Goal: Information Seeking & Learning: Learn about a topic

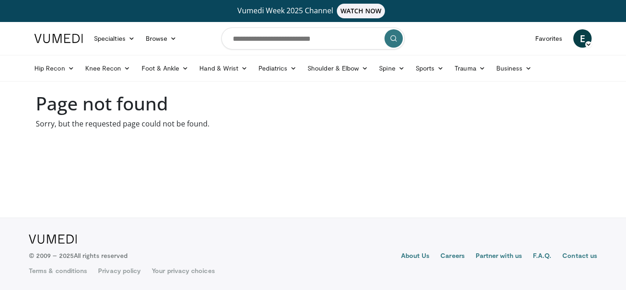
click at [584, 37] on span "E" at bounding box center [582, 38] width 18 height 18
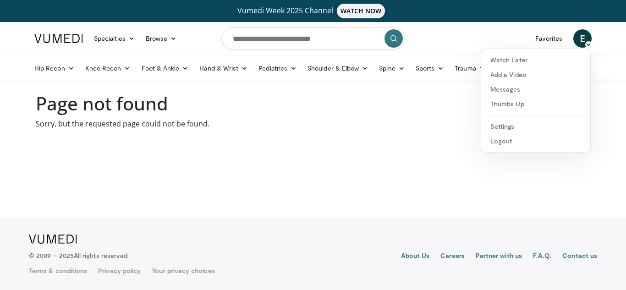
click at [60, 33] on link at bounding box center [59, 39] width 60 height 26
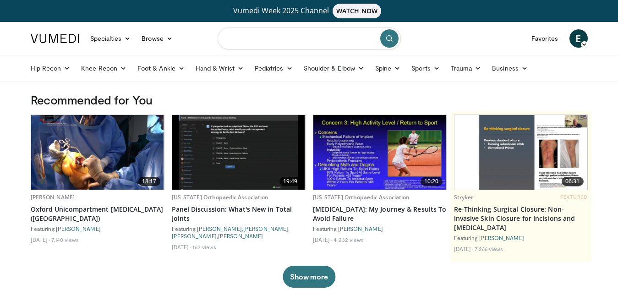
click at [243, 37] on input "Search topics, interventions" at bounding box center [309, 38] width 183 height 22
type input "**********"
click at [386, 38] on icon "submit" at bounding box center [389, 38] width 7 height 7
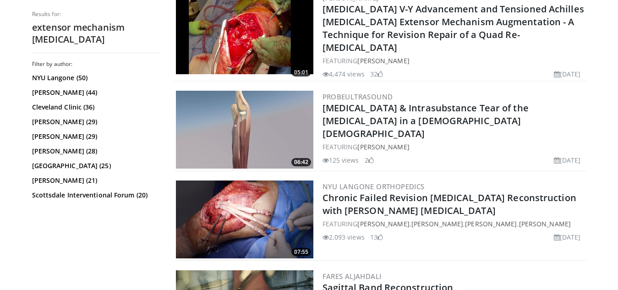
scroll to position [871, 0]
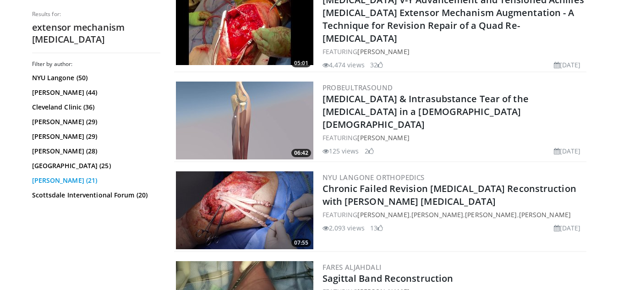
click at [62, 181] on link "[PERSON_NAME] (21)" at bounding box center [95, 180] width 126 height 9
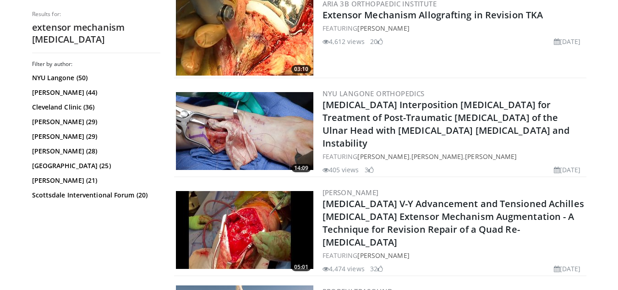
scroll to position [641, 0]
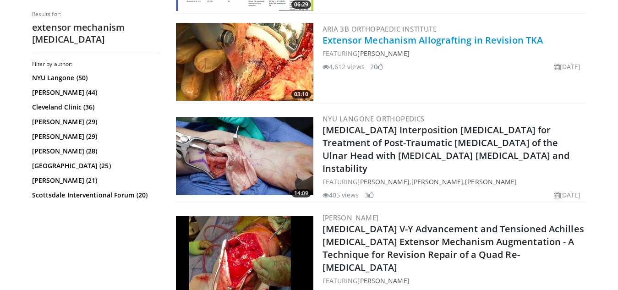
click at [383, 42] on link "Extensor Mechanism Allografting in Revision TKA" at bounding box center [433, 40] width 221 height 12
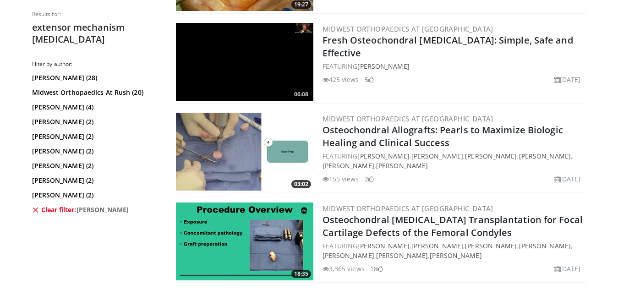
scroll to position [1008, 0]
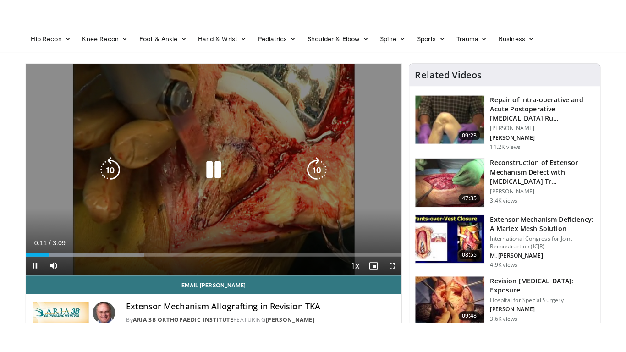
scroll to position [46, 0]
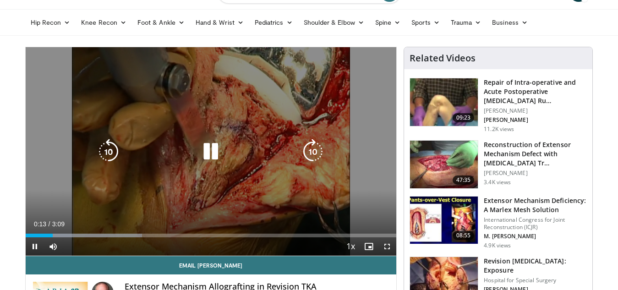
click at [225, 203] on div "10 seconds Tap to unmute" at bounding box center [211, 151] width 371 height 208
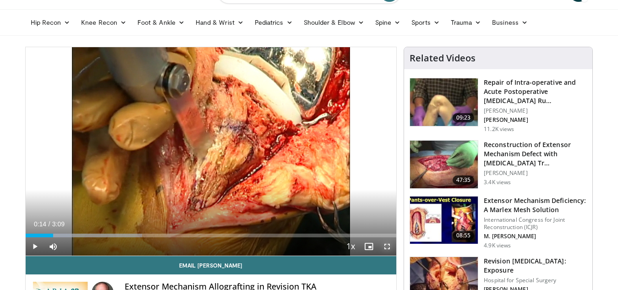
click at [386, 244] on span "Video Player" at bounding box center [387, 246] width 18 height 18
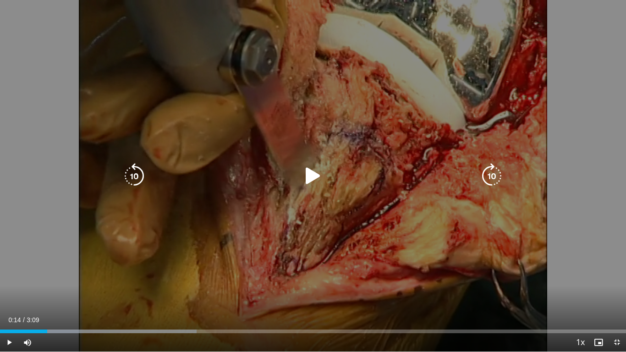
click at [310, 170] on icon "Video Player" at bounding box center [313, 176] width 26 height 26
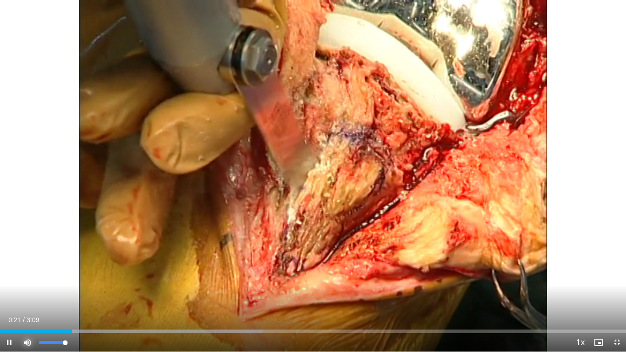
click at [29, 290] on span "Video Player" at bounding box center [27, 342] width 18 height 18
click at [27, 290] on span "Video Player" at bounding box center [27, 342] width 18 height 18
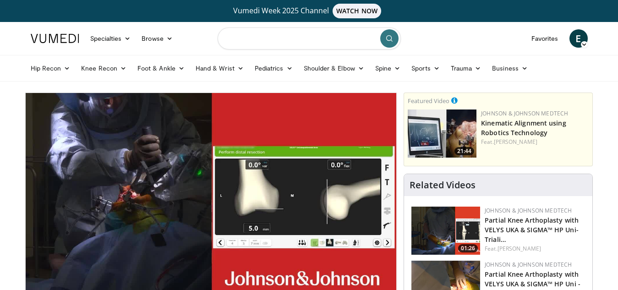
click at [328, 39] on input "Search topics, interventions" at bounding box center [309, 38] width 183 height 22
type input "**********"
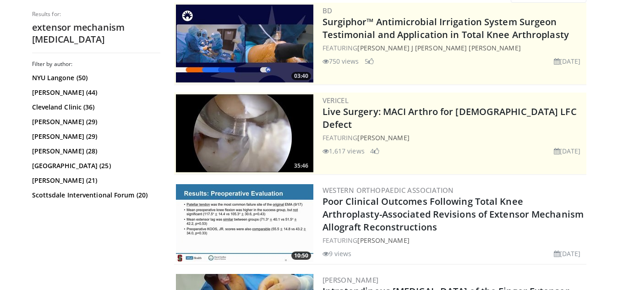
scroll to position [183, 0]
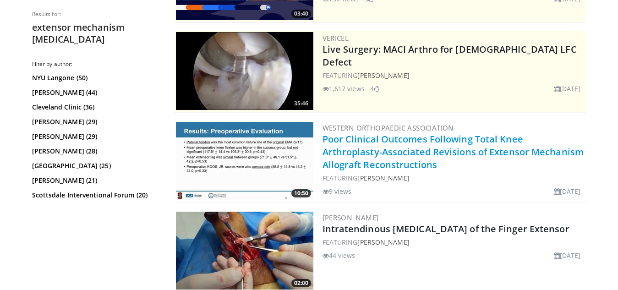
click at [338, 146] on link "Poor Clinical Outcomes Following Total Knee Arthroplasty-Associated Revisions o…" at bounding box center [454, 152] width 262 height 38
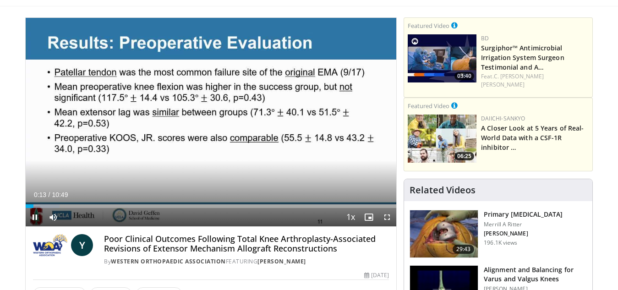
scroll to position [92, 0]
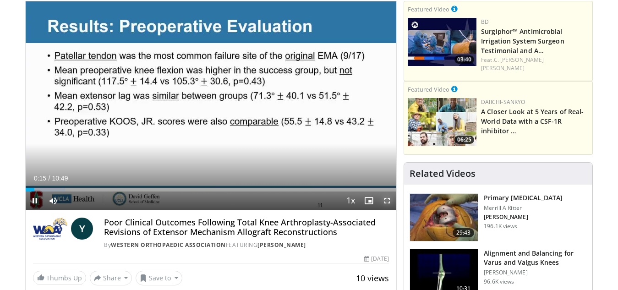
click at [384, 200] on span "Video Player" at bounding box center [387, 201] width 18 height 18
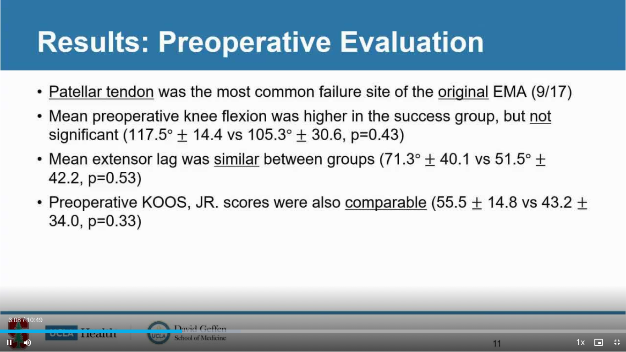
click at [493, 290] on video-js "**********" at bounding box center [313, 176] width 626 height 352
click at [8, 290] on span "Video Player" at bounding box center [9, 342] width 18 height 18
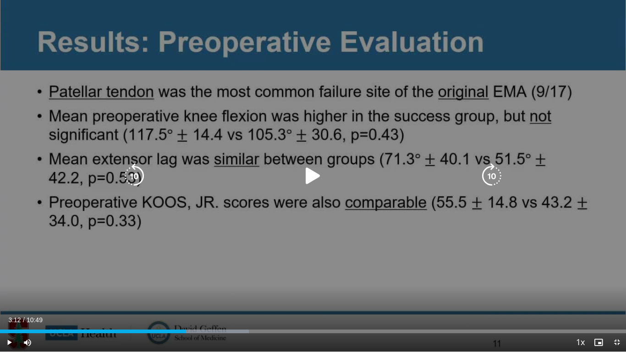
click at [138, 173] on icon "Video Player" at bounding box center [134, 176] width 26 height 26
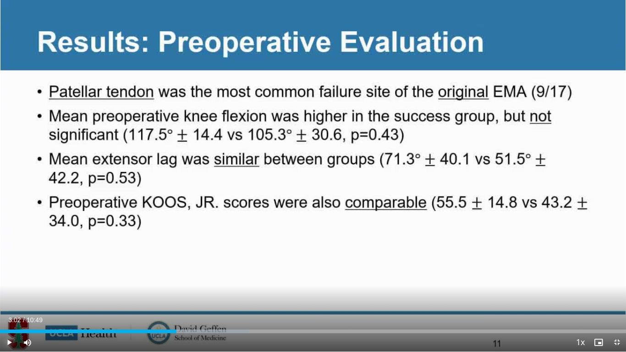
click at [9, 290] on span "Video Player" at bounding box center [9, 342] width 18 height 18
click at [8, 290] on span "Video Player" at bounding box center [9, 342] width 18 height 18
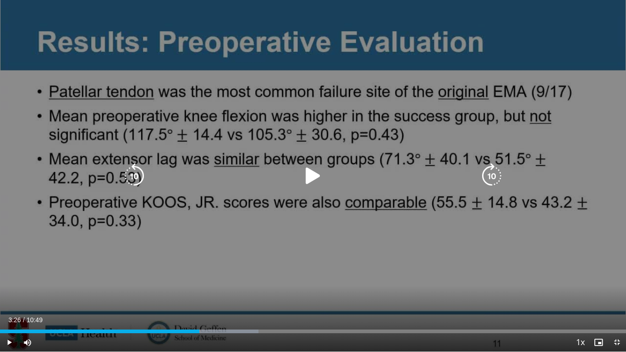
click at [312, 173] on icon "Video Player" at bounding box center [313, 176] width 26 height 26
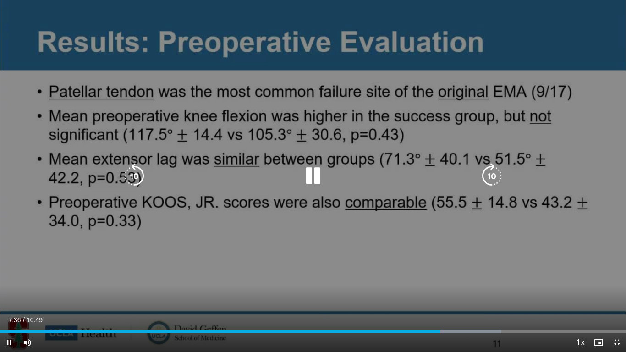
click at [312, 180] on icon "Video Player" at bounding box center [313, 176] width 26 height 26
click at [309, 175] on icon "Video Player" at bounding box center [313, 176] width 26 height 26
click at [568, 290] on div "10 seconds Tap to unmute" at bounding box center [313, 175] width 626 height 351
click at [311, 175] on icon "Video Player" at bounding box center [313, 176] width 26 height 26
click at [315, 177] on icon "Video Player" at bounding box center [313, 176] width 26 height 26
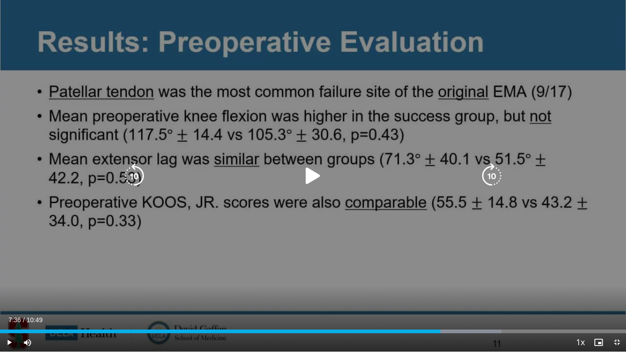
click at [314, 177] on icon "Video Player" at bounding box center [313, 176] width 26 height 26
click at [410, 283] on div "10 seconds Tap to unmute" at bounding box center [313, 175] width 626 height 351
click at [310, 174] on icon "Video Player" at bounding box center [313, 176] width 26 height 26
click at [398, 269] on div "10 seconds Tap to unmute" at bounding box center [313, 175] width 626 height 351
click at [494, 175] on icon "Video Player" at bounding box center [492, 176] width 26 height 26
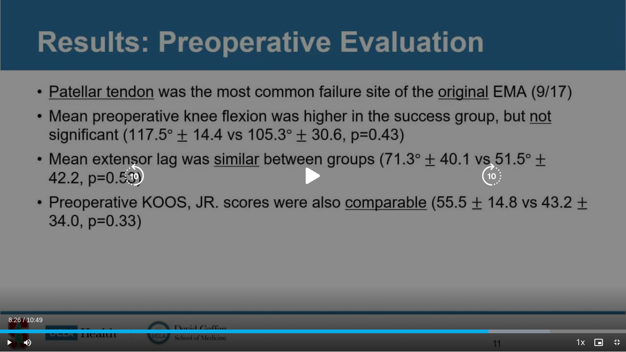
click at [314, 176] on icon "Video Player" at bounding box center [313, 176] width 26 height 26
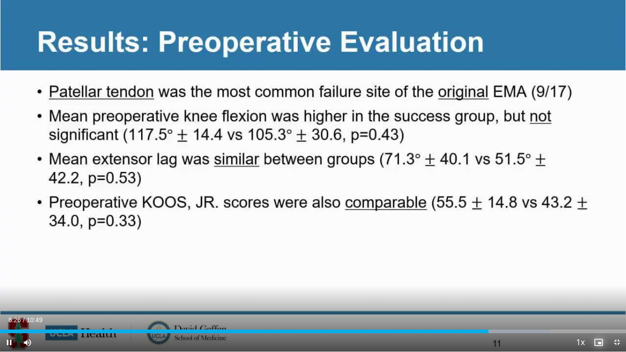
click at [618, 290] on div "Current Time 8:26 / Duration 10:49 Pause Skip Backward Skip Forward Mute 0% Loa…" at bounding box center [313, 342] width 626 height 18
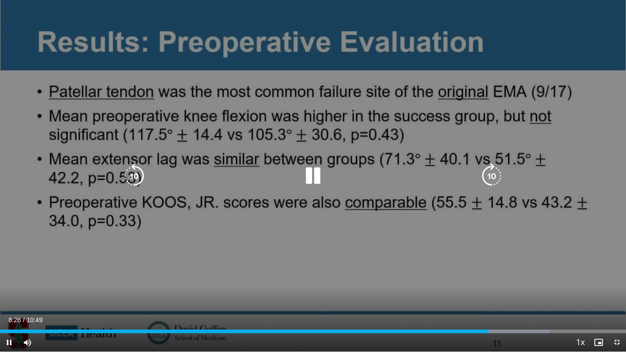
click at [314, 172] on icon "Video Player" at bounding box center [313, 176] width 26 height 26
click at [313, 173] on icon "Video Player" at bounding box center [313, 176] width 26 height 26
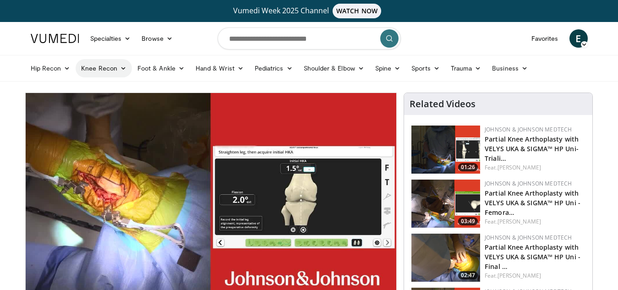
click at [101, 68] on link "Knee Recon" at bounding box center [104, 68] width 56 height 18
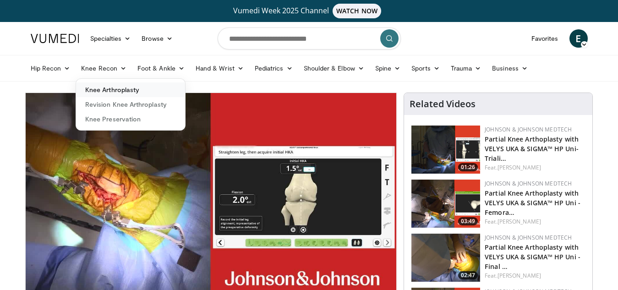
click at [131, 90] on link "Knee Arthroplasty" at bounding box center [130, 89] width 109 height 15
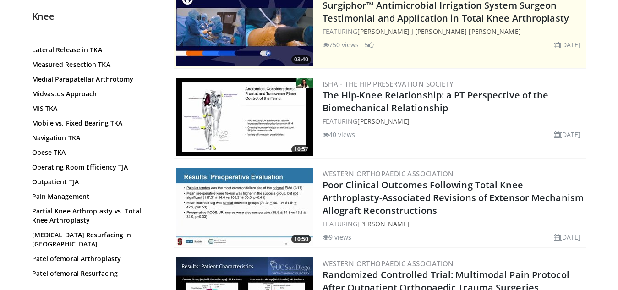
scroll to position [504, 0]
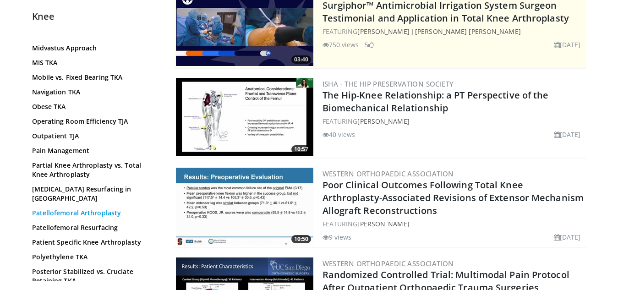
click at [104, 208] on link "Patellofemoral Arthroplasty" at bounding box center [94, 212] width 124 height 9
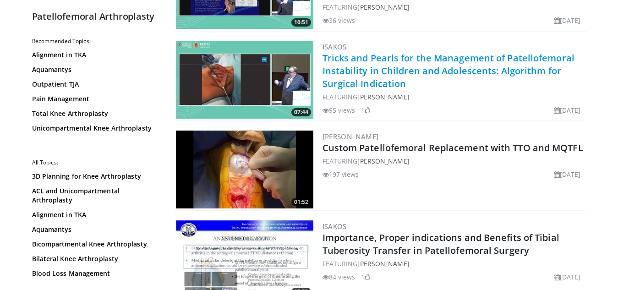
scroll to position [550, 0]
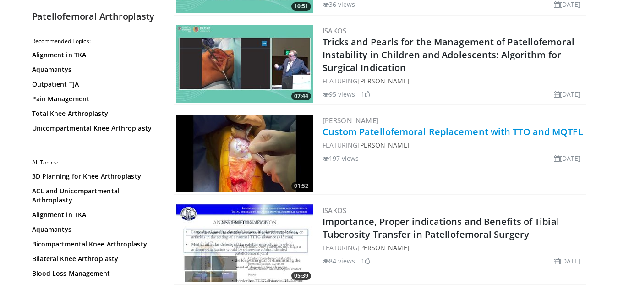
click at [368, 131] on link "Custom Patellofemoral Replacement with TTO and MQTFL" at bounding box center [453, 132] width 261 height 12
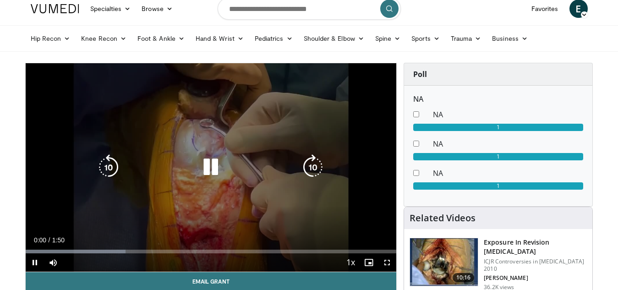
scroll to position [46, 0]
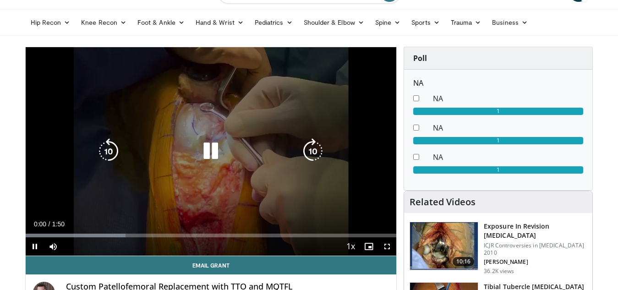
click at [211, 152] on icon "Video Player" at bounding box center [211, 151] width 26 height 26
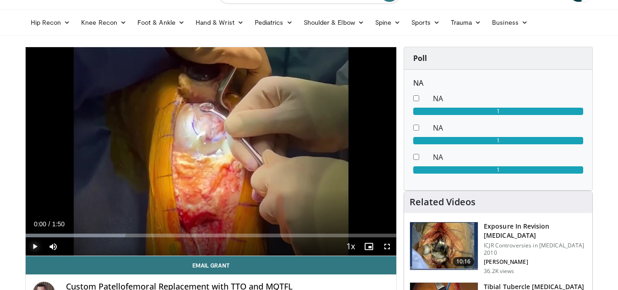
click at [36, 245] on span "Video Player" at bounding box center [35, 246] width 18 height 18
click at [388, 248] on span "Video Player" at bounding box center [387, 246] width 18 height 18
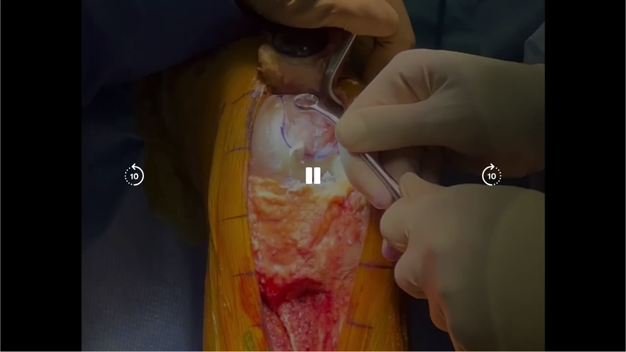
click at [9, 290] on video-js "**********" at bounding box center [313, 176] width 626 height 352
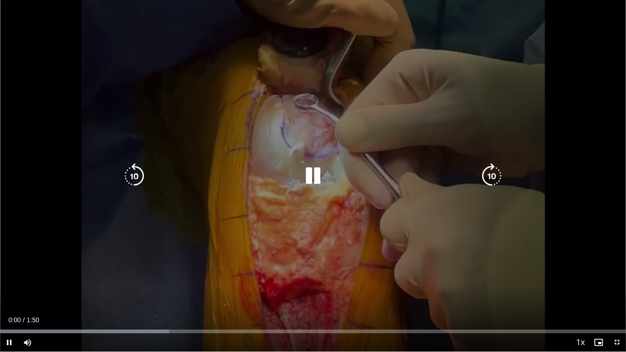
click at [355, 245] on div "10 seconds Tap to unmute" at bounding box center [313, 175] width 626 height 351
click at [313, 174] on icon "Video Player" at bounding box center [313, 176] width 26 height 26
click at [310, 174] on icon "Video Player" at bounding box center [313, 176] width 26 height 26
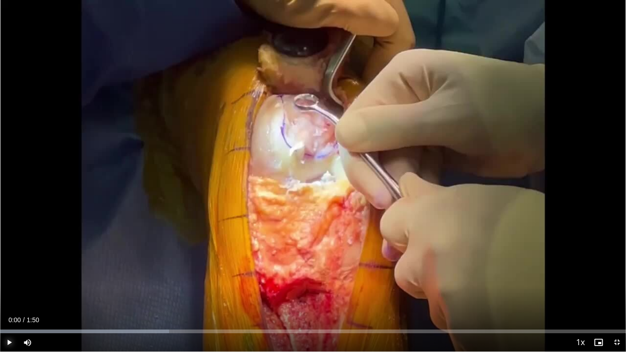
click at [11, 290] on span "Video Player" at bounding box center [9, 342] width 18 height 18
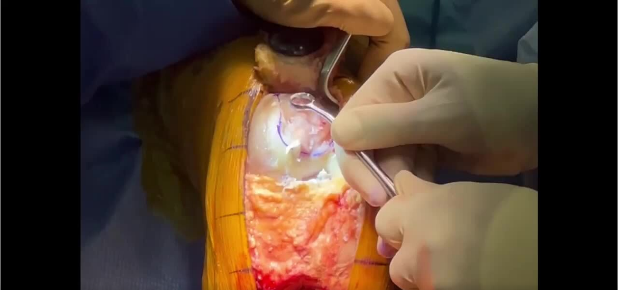
scroll to position [137, 0]
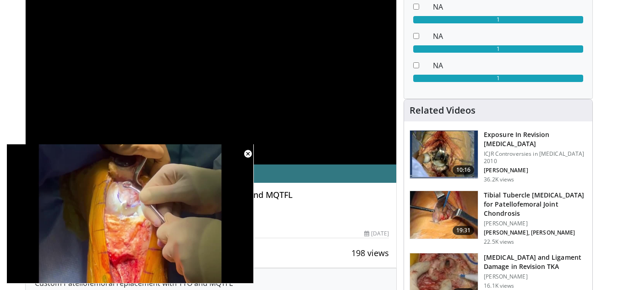
click at [249, 152] on span "Video Player" at bounding box center [248, 154] width 18 height 18
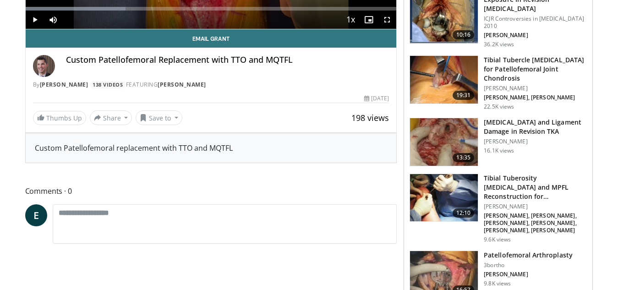
scroll to position [275, 0]
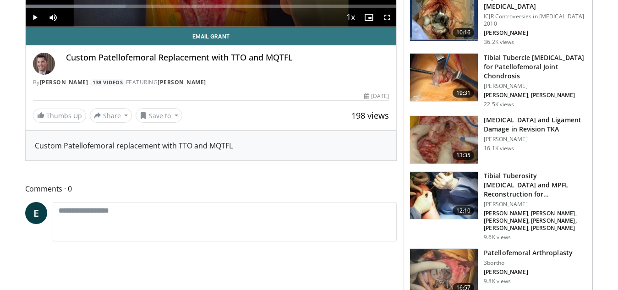
click at [460, 257] on img at bounding box center [444, 273] width 68 height 48
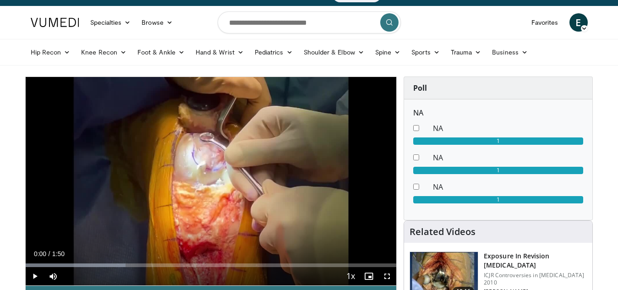
scroll to position [0, 0]
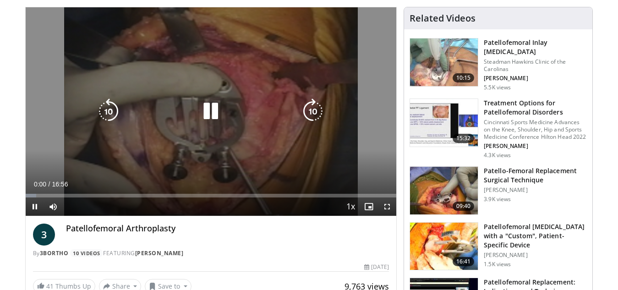
scroll to position [92, 0]
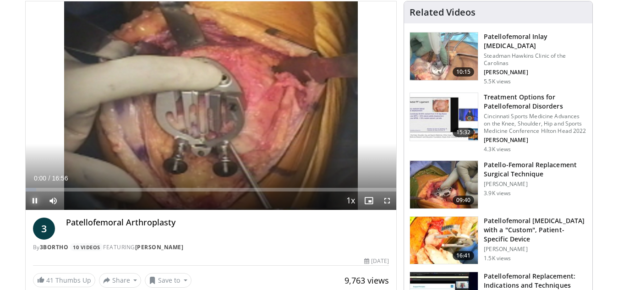
click at [35, 197] on span "Video Player" at bounding box center [35, 201] width 18 height 18
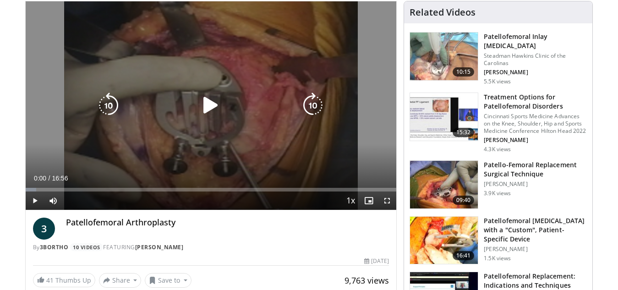
click at [193, 105] on div "Video Player" at bounding box center [210, 105] width 223 height 18
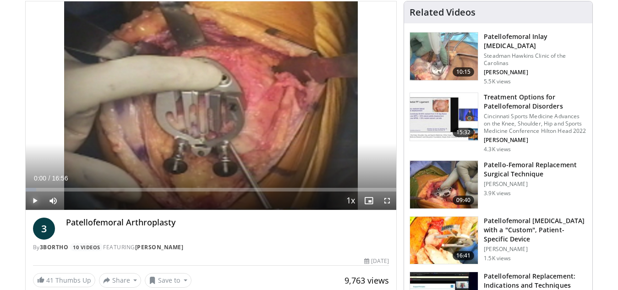
click at [34, 199] on span "Video Player" at bounding box center [35, 201] width 18 height 18
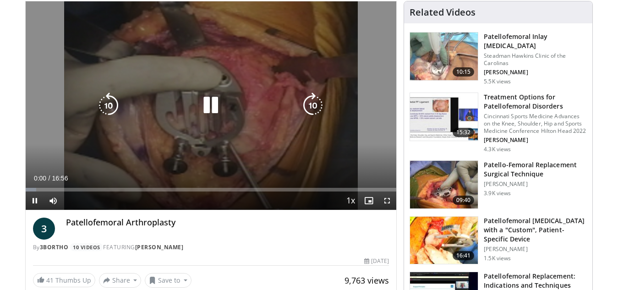
click at [260, 140] on div "10 seconds Tap to unmute" at bounding box center [211, 105] width 371 height 208
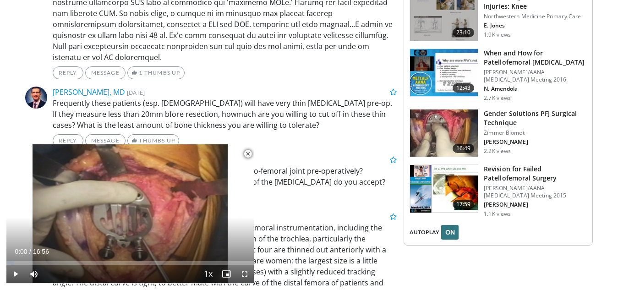
scroll to position [1100, 0]
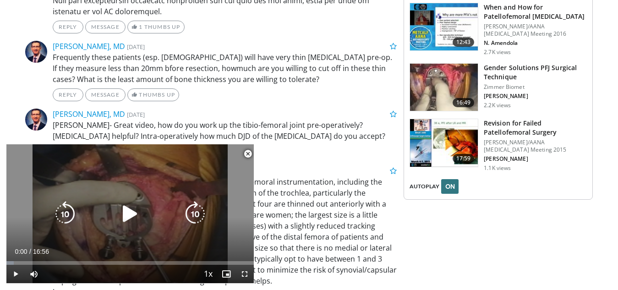
click at [121, 213] on icon "Video Player" at bounding box center [130, 214] width 26 height 26
click at [142, 197] on div "10 seconds Tap to unmute" at bounding box center [129, 213] width 247 height 139
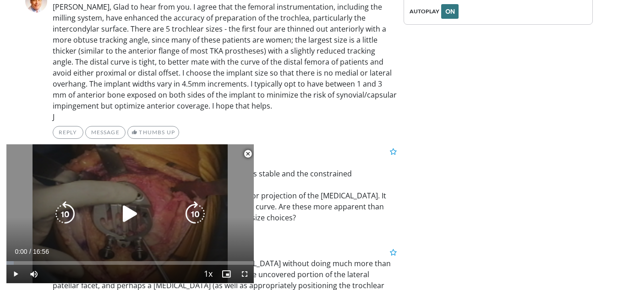
scroll to position [1283, 0]
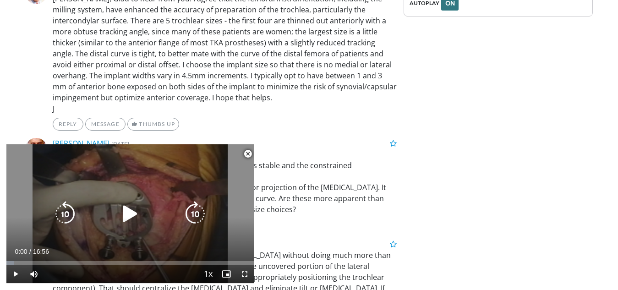
click at [128, 211] on icon "Video Player" at bounding box center [130, 214] width 26 height 26
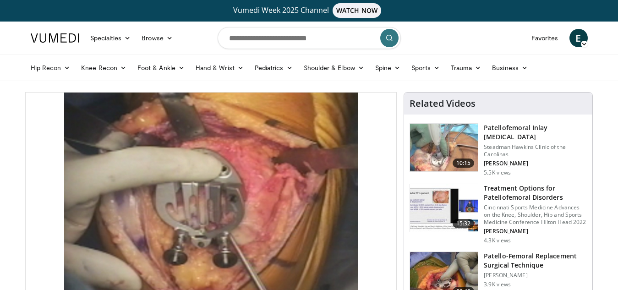
scroll to position [0, 0]
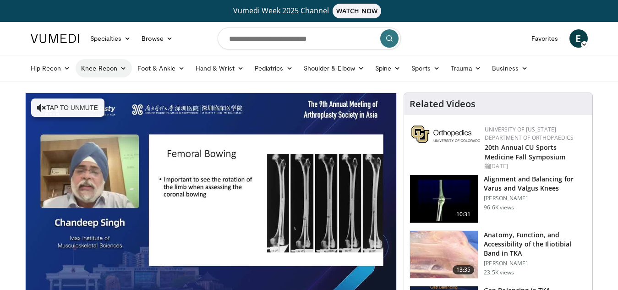
click at [116, 70] on link "Knee Recon" at bounding box center [104, 68] width 56 height 18
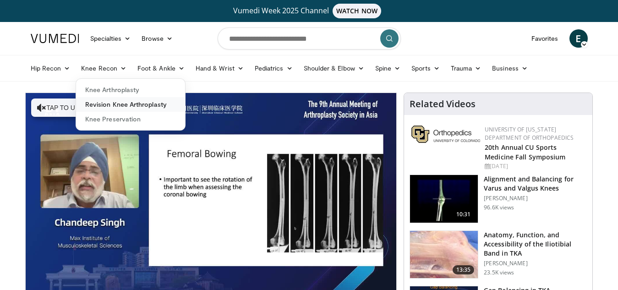
click at [120, 105] on link "Revision Knee Arthroplasty" at bounding box center [130, 104] width 109 height 15
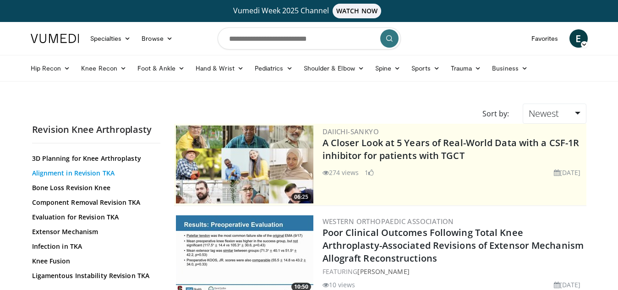
scroll to position [46, 0]
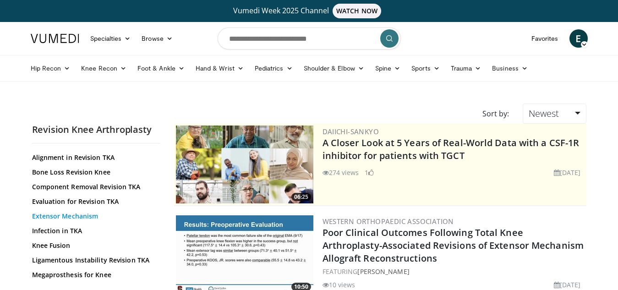
click at [88, 217] on link "Extensor Mechanism" at bounding box center [94, 216] width 124 height 9
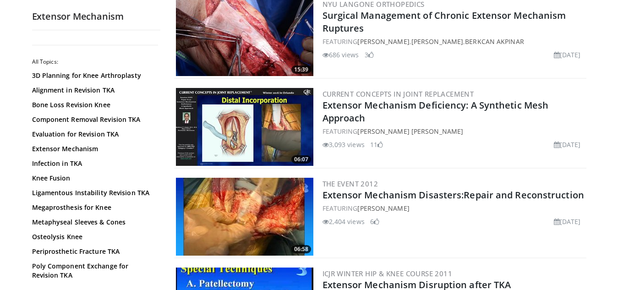
scroll to position [1054, 0]
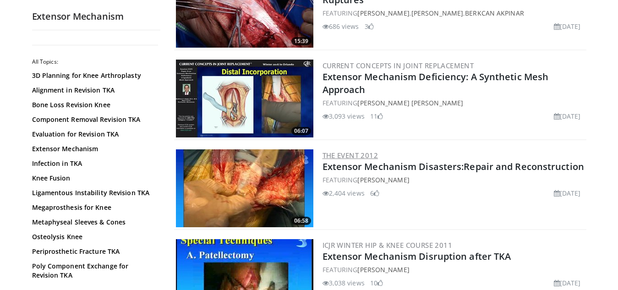
click at [352, 152] on link "The Event 2012" at bounding box center [351, 155] width 56 height 9
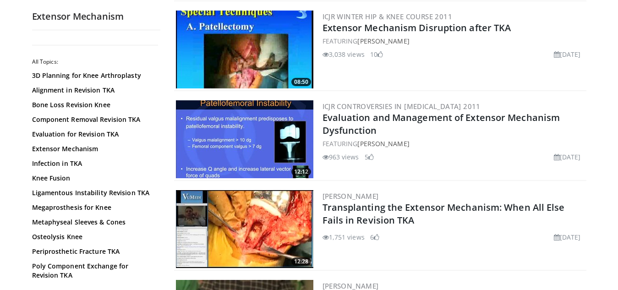
scroll to position [1283, 0]
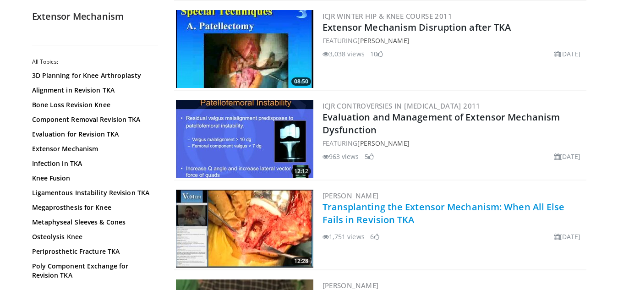
click at [383, 210] on link "Transplanting the Extensor Mechanism: When All Else Fails in Revision TKA" at bounding box center [444, 213] width 242 height 25
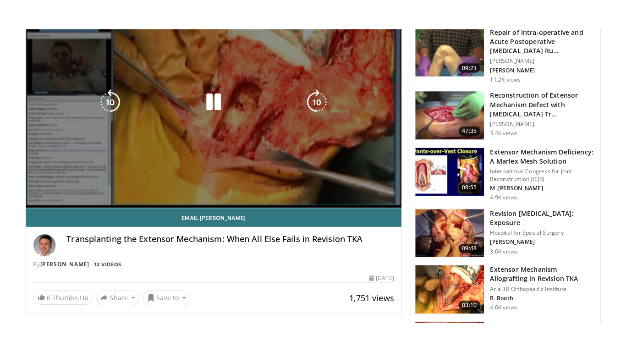
scroll to position [137, 0]
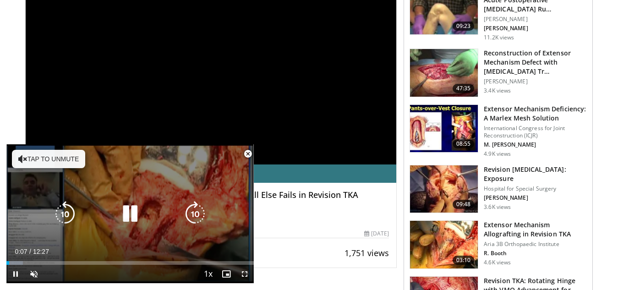
click at [25, 158] on icon "Video Player" at bounding box center [22, 158] width 9 height 9
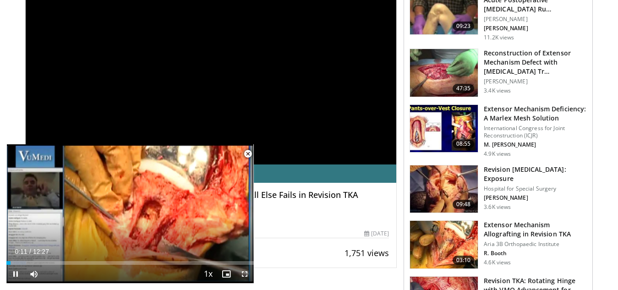
click at [245, 273] on span "Video Player" at bounding box center [245, 274] width 18 height 18
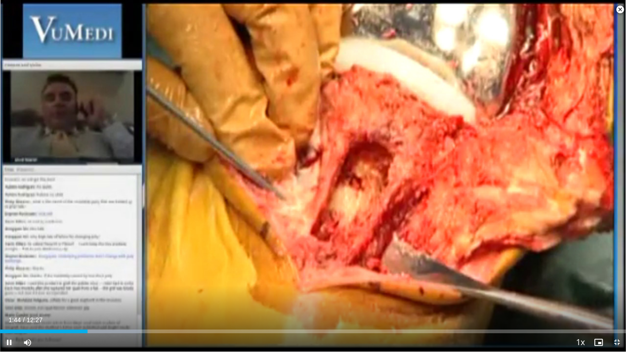
click at [9, 290] on span "Video Player" at bounding box center [9, 342] width 18 height 18
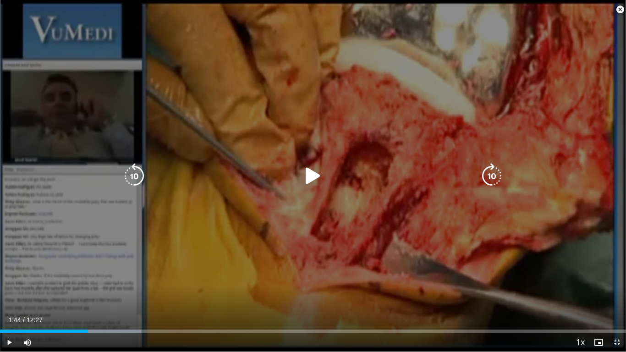
click at [2, 290] on div "10 seconds Tap to unmute" at bounding box center [313, 175] width 626 height 351
click at [369, 231] on div "10 seconds Tap to unmute" at bounding box center [313, 175] width 626 height 351
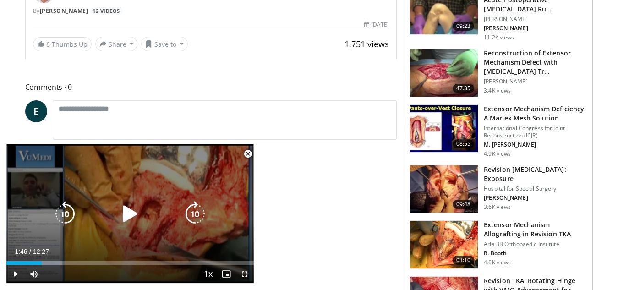
click at [187, 224] on icon "Video Player" at bounding box center [195, 214] width 26 height 26
click at [123, 213] on icon "Video Player" at bounding box center [130, 214] width 26 height 26
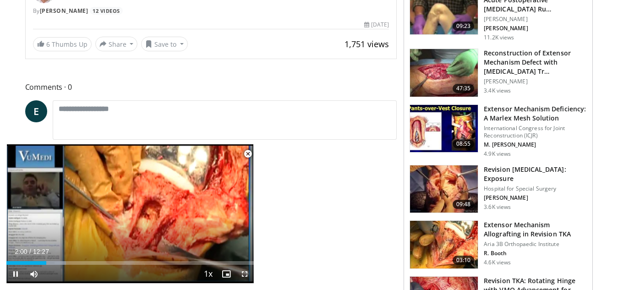
click at [248, 274] on span "Video Player" at bounding box center [245, 274] width 18 height 18
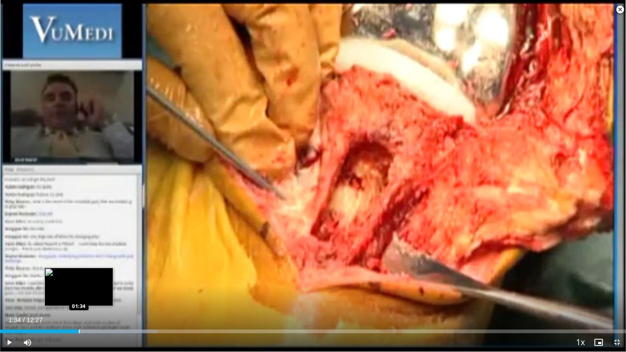
drag, startPoint x: 104, startPoint y: 327, endPoint x: 79, endPoint y: 325, distance: 24.8
click at [79, 290] on div "Loaded : 25.21% 01:34 01:34" at bounding box center [313, 328] width 626 height 9
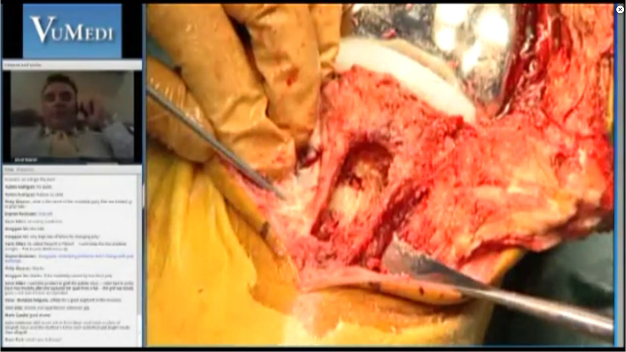
click at [551, 290] on video-js "**********" at bounding box center [313, 176] width 626 height 352
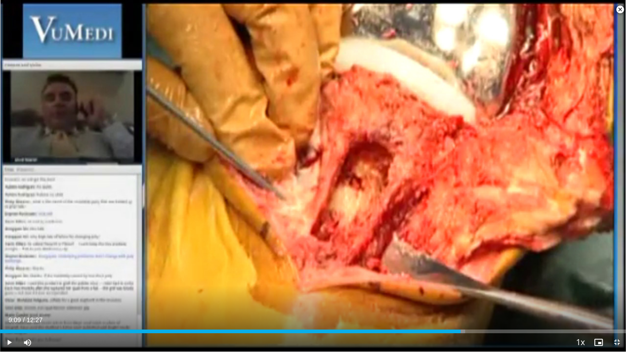
drag, startPoint x: 491, startPoint y: 329, endPoint x: 460, endPoint y: 333, distance: 30.5
click at [460, 290] on div "Current Time 9:09 / Duration 12:27 Play Skip Backward Skip Forward Mute Loaded …" at bounding box center [313, 342] width 626 height 18
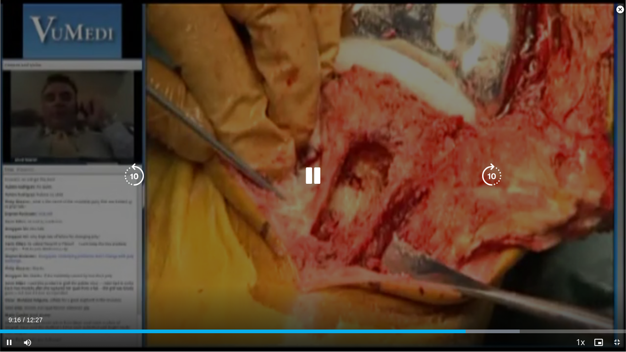
click at [444, 266] on div "10 seconds Tap to unmute" at bounding box center [313, 175] width 626 height 351
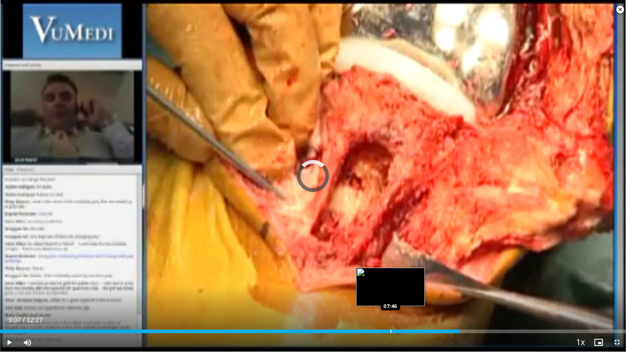
drag, startPoint x: 466, startPoint y: 327, endPoint x: 390, endPoint y: 326, distance: 76.1
click at [390, 290] on div "Loaded : 0.00% 07:47 07:46" at bounding box center [313, 328] width 626 height 9
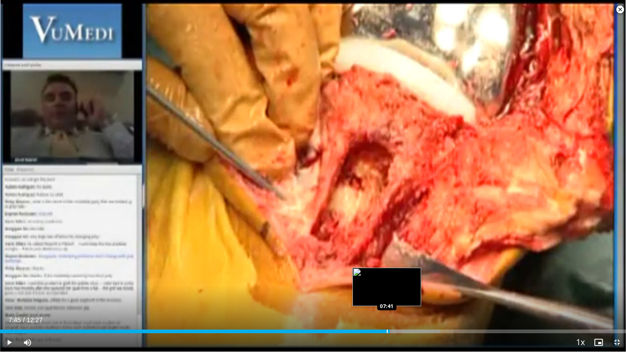
click at [387, 290] on div "Loaded : 70.33% 07:45 07:41" at bounding box center [313, 328] width 626 height 9
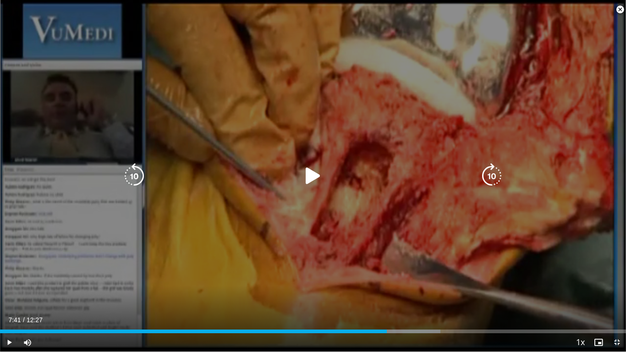
click at [311, 175] on icon "Video Player" at bounding box center [313, 176] width 26 height 26
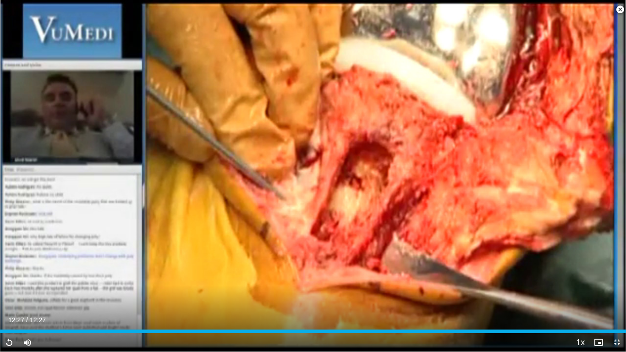
click at [447, 290] on div "10 seconds Tap to unmute" at bounding box center [313, 175] width 626 height 351
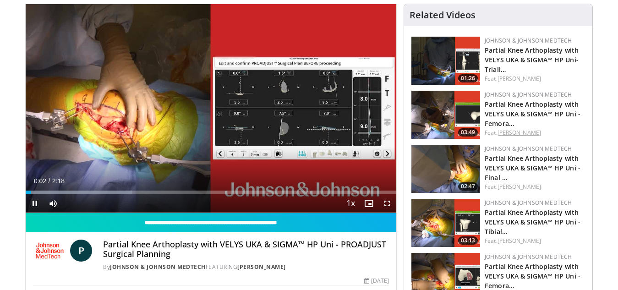
scroll to position [92, 0]
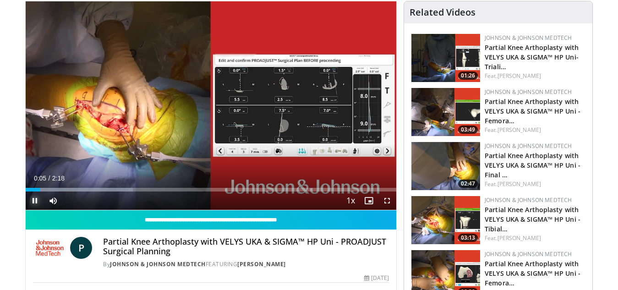
click at [35, 199] on span "Video Player" at bounding box center [35, 201] width 18 height 18
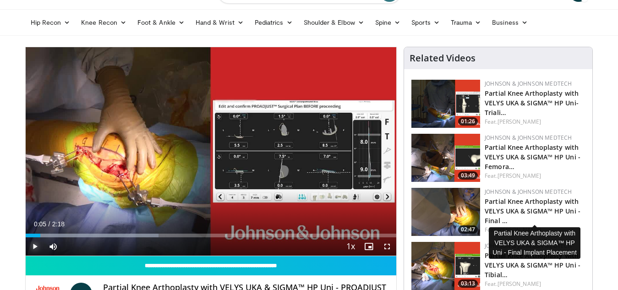
scroll to position [0, 0]
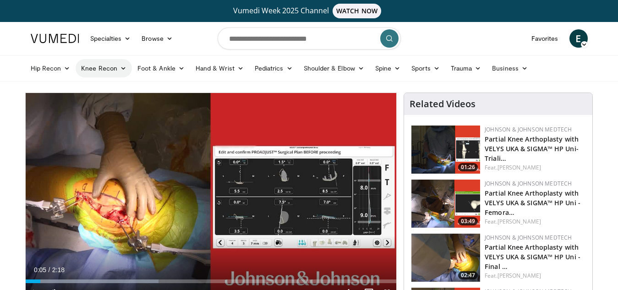
click at [99, 66] on link "Knee Recon" at bounding box center [104, 68] width 56 height 18
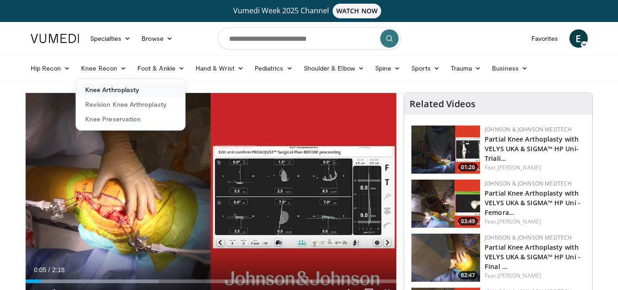
click at [126, 91] on link "Knee Arthroplasty" at bounding box center [130, 89] width 109 height 15
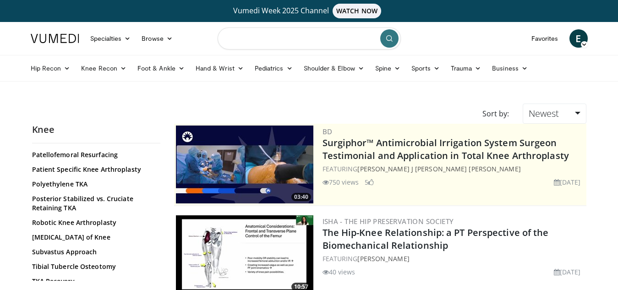
click at [323, 39] on input "Search topics, interventions" at bounding box center [309, 38] width 183 height 22
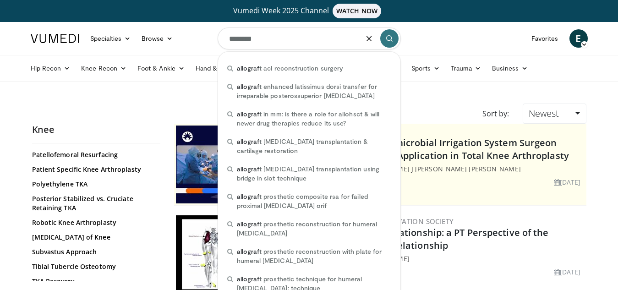
click at [228, 36] on input "********" at bounding box center [309, 38] width 183 height 22
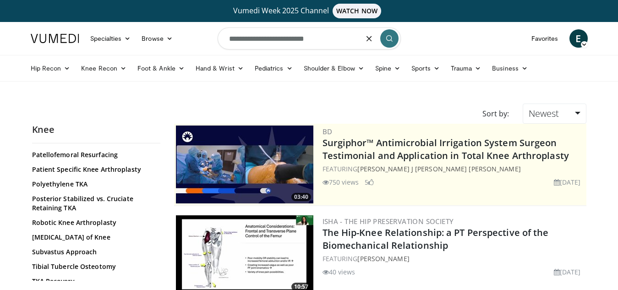
click at [323, 38] on input "**********" at bounding box center [309, 38] width 183 height 22
type input "**********"
click at [387, 39] on icon "submit" at bounding box center [389, 38] width 7 height 7
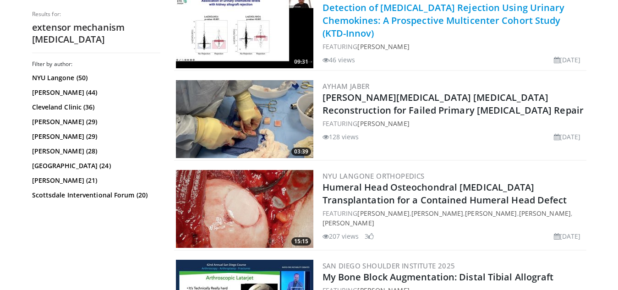
scroll to position [1970, 0]
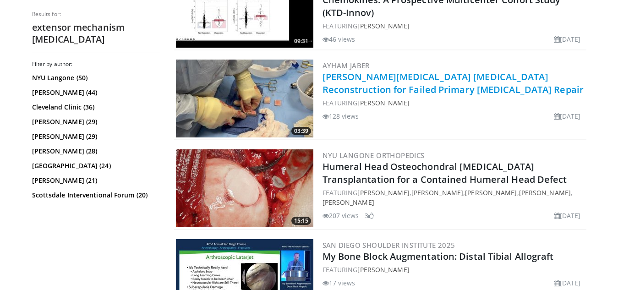
click at [354, 71] on link "Inlay Achilles Tendon Allograft Reconstruction for Failed Primary Patellar Tend…" at bounding box center [454, 83] width 262 height 25
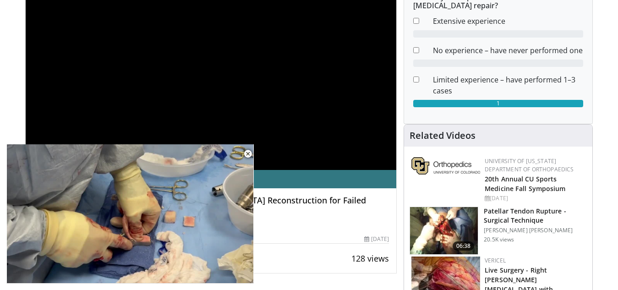
scroll to position [137, 0]
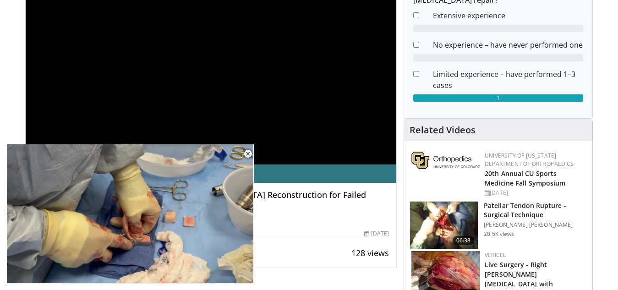
click at [360, 149] on div "**********" at bounding box center [211, 60] width 371 height 209
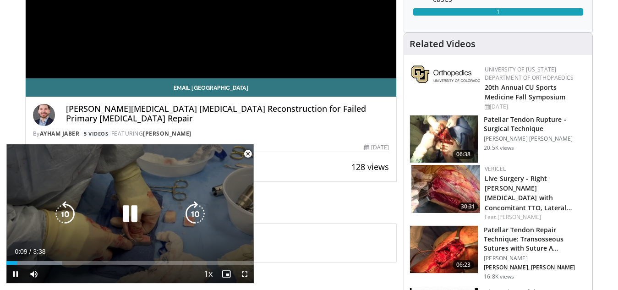
scroll to position [229, 0]
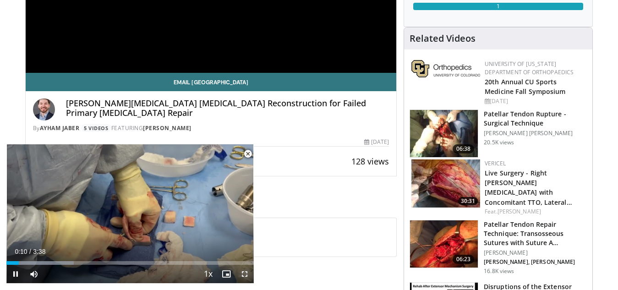
click at [246, 274] on span "Video Player" at bounding box center [245, 274] width 18 height 18
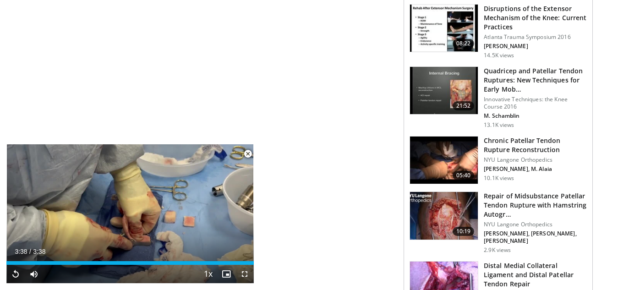
scroll to position [550, 0]
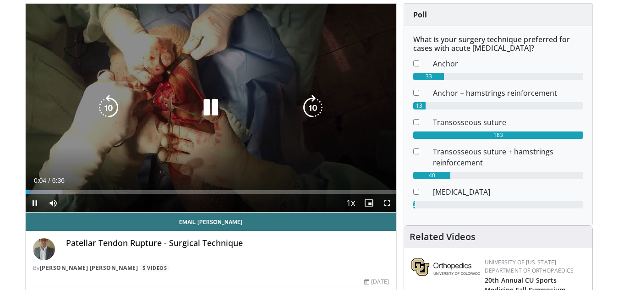
scroll to position [92, 0]
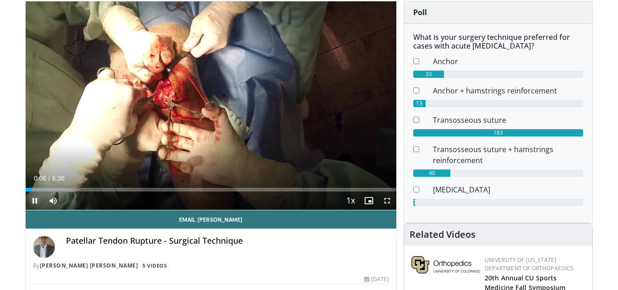
click at [35, 201] on span "Video Player" at bounding box center [35, 201] width 18 height 18
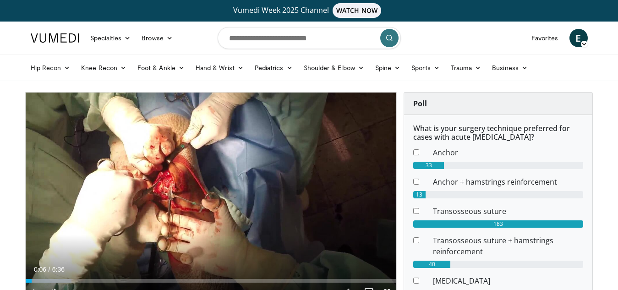
scroll to position [0, 0]
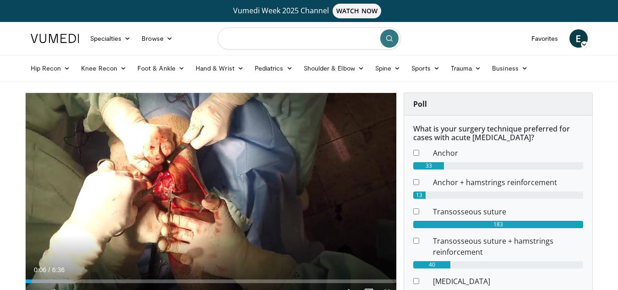
click at [313, 36] on input "Search topics, interventions" at bounding box center [309, 38] width 183 height 22
click at [328, 36] on input "**********" at bounding box center [309, 38] width 183 height 22
type input "**********"
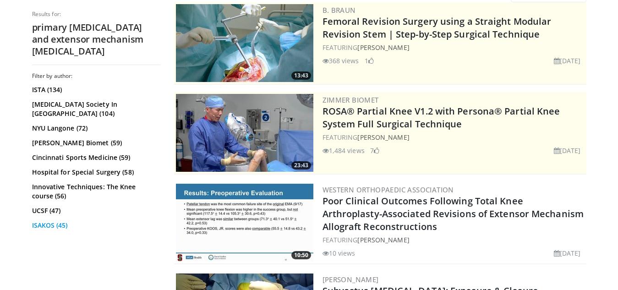
scroll to position [137, 0]
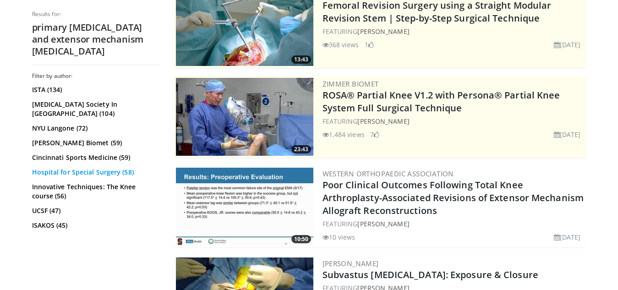
click at [92, 168] on link "Hospital for Special Surgery (58)" at bounding box center [95, 172] width 126 height 9
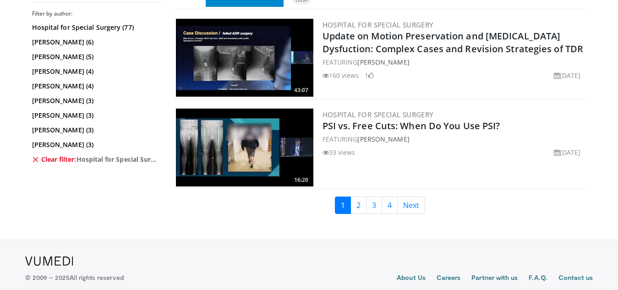
scroll to position [2108, 0]
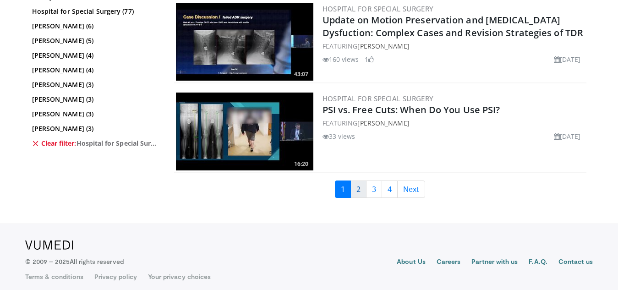
click at [357, 196] on link "2" at bounding box center [359, 189] width 16 height 17
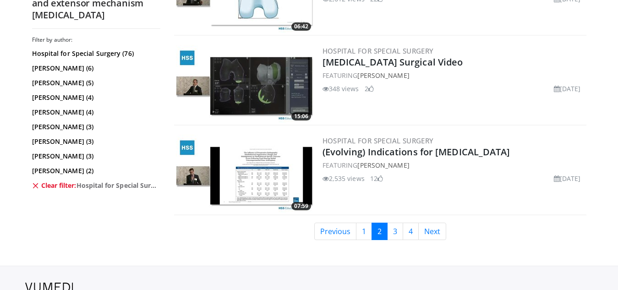
scroll to position [2154, 0]
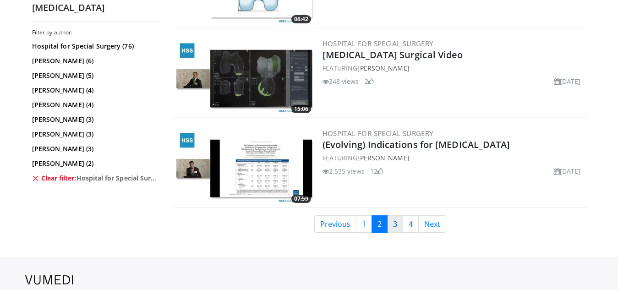
click at [393, 223] on link "3" at bounding box center [395, 223] width 16 height 17
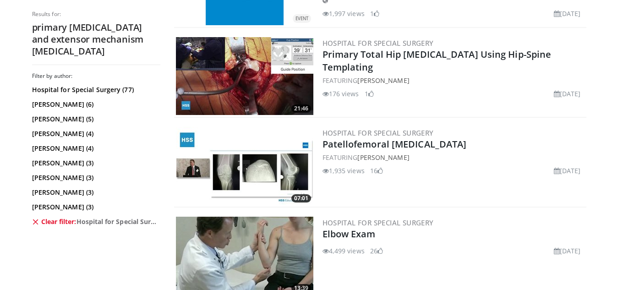
scroll to position [1100, 0]
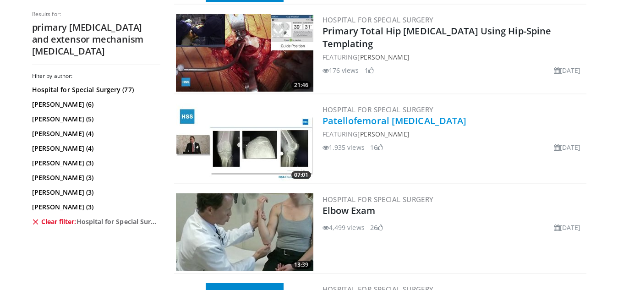
click at [359, 122] on link "Patellofemoral Knee Replacement" at bounding box center [395, 121] width 144 height 12
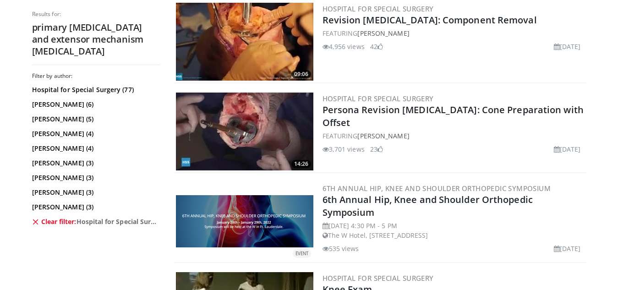
scroll to position [1695, 0]
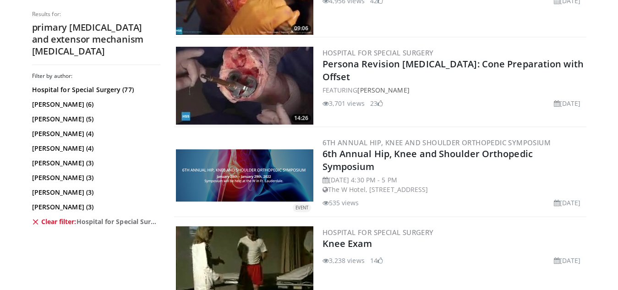
click at [253, 82] on img at bounding box center [244, 86] width 137 height 78
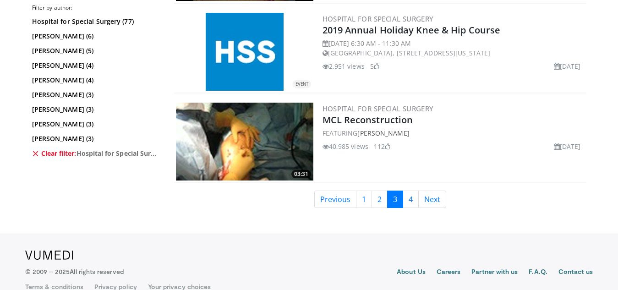
scroll to position [2374, 0]
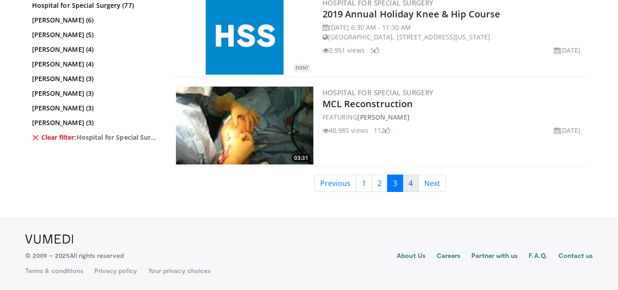
click at [411, 182] on link "4" at bounding box center [411, 183] width 16 height 17
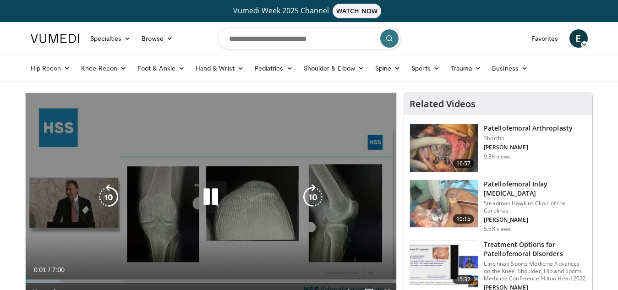
click at [210, 197] on icon "Video Player" at bounding box center [211, 197] width 26 height 26
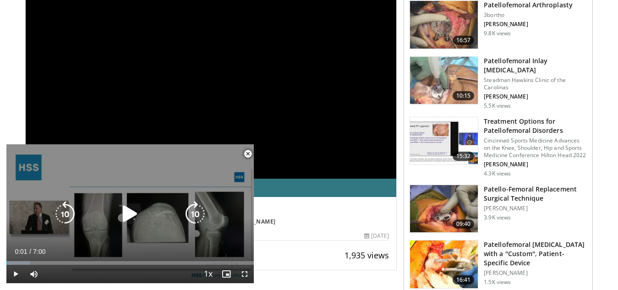
scroll to position [137, 0]
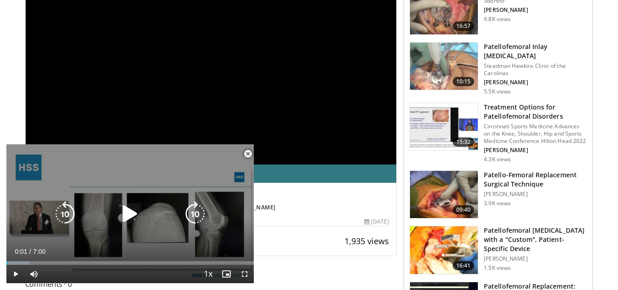
click at [129, 211] on icon "Video Player" at bounding box center [130, 214] width 26 height 26
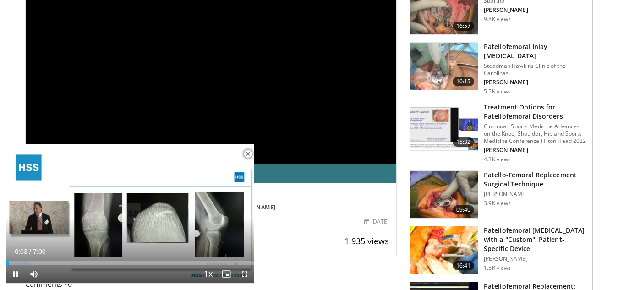
click at [249, 153] on span "Video Player" at bounding box center [248, 154] width 18 height 18
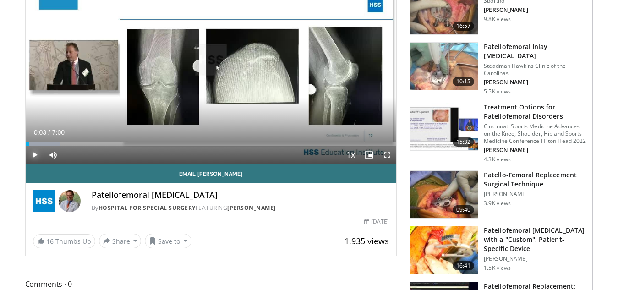
click at [34, 153] on span "Video Player" at bounding box center [35, 155] width 18 height 18
click at [388, 155] on span "Video Player" at bounding box center [387, 155] width 18 height 18
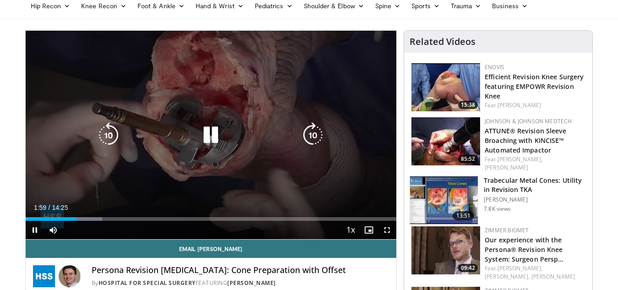
scroll to position [46, 0]
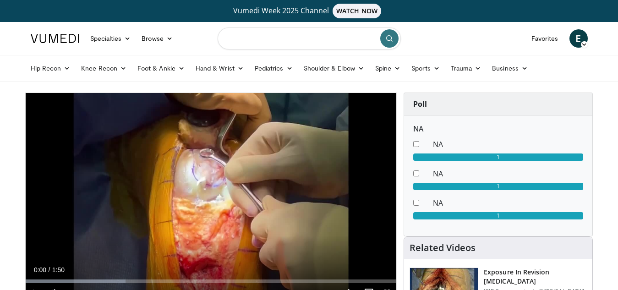
click at [234, 38] on input "Search topics, interventions" at bounding box center [309, 38] width 183 height 22
